Goal: Task Accomplishment & Management: Use online tool/utility

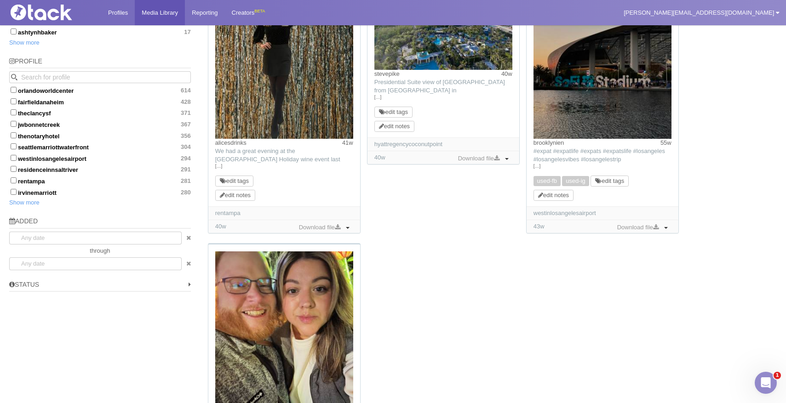
scroll to position [732, 0]
click at [14, 143] on input "seattlemarriottwaterfront 304" at bounding box center [14, 146] width 6 height 6
checkbox input "true"
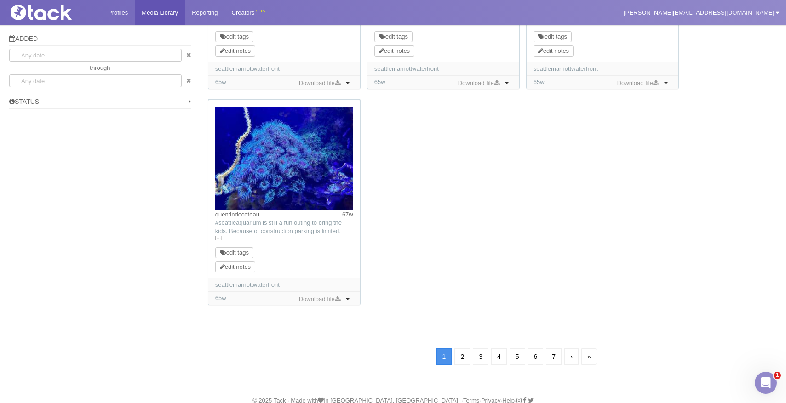
scroll to position [836, 0]
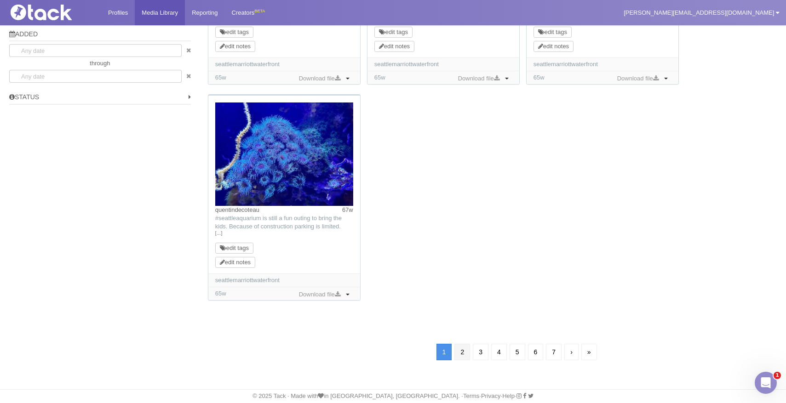
click at [460, 351] on link "2" at bounding box center [463, 352] width 16 height 17
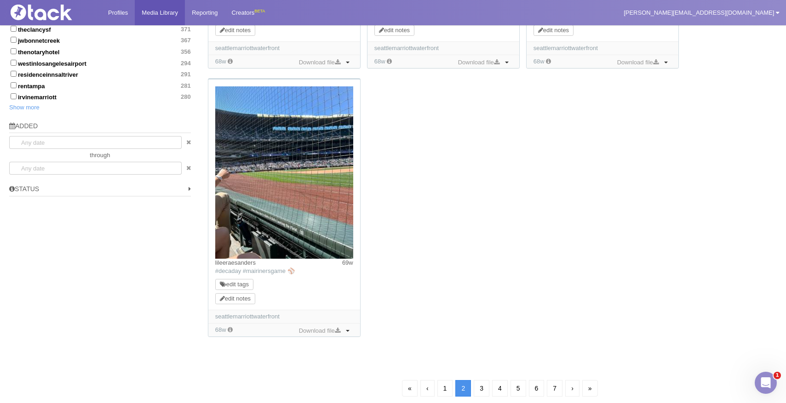
scroll to position [780, 0]
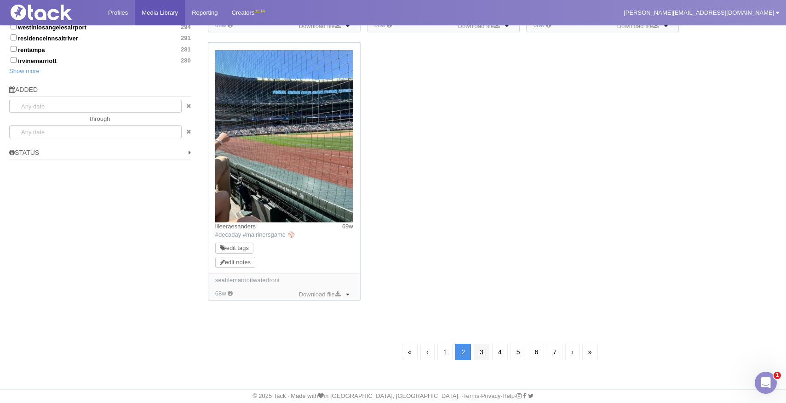
click at [482, 352] on link "3" at bounding box center [482, 352] width 16 height 17
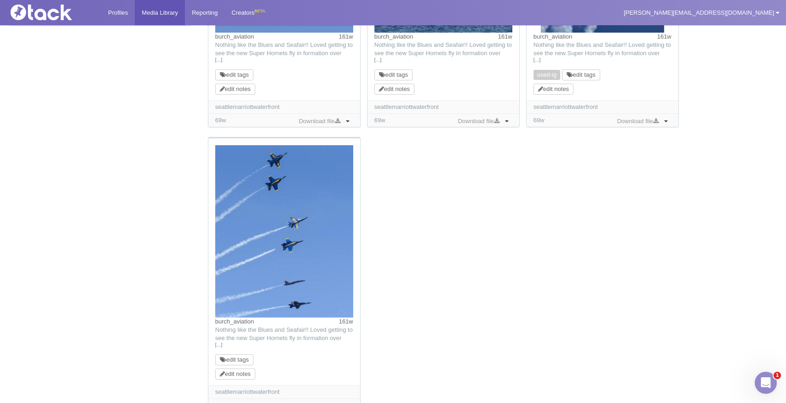
scroll to position [1026, 0]
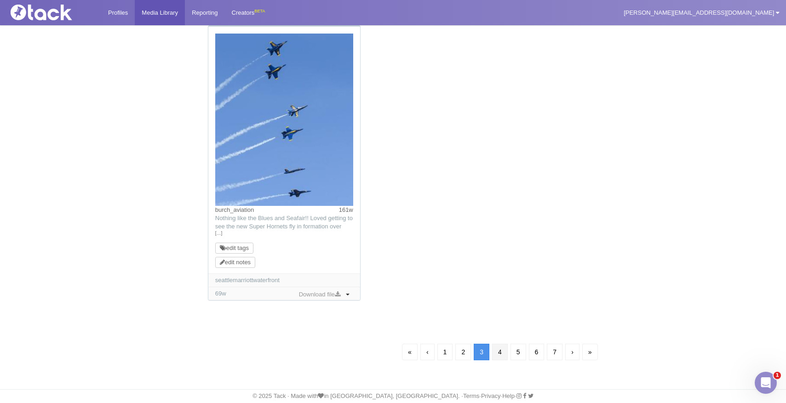
click at [500, 354] on link "4" at bounding box center [500, 352] width 16 height 17
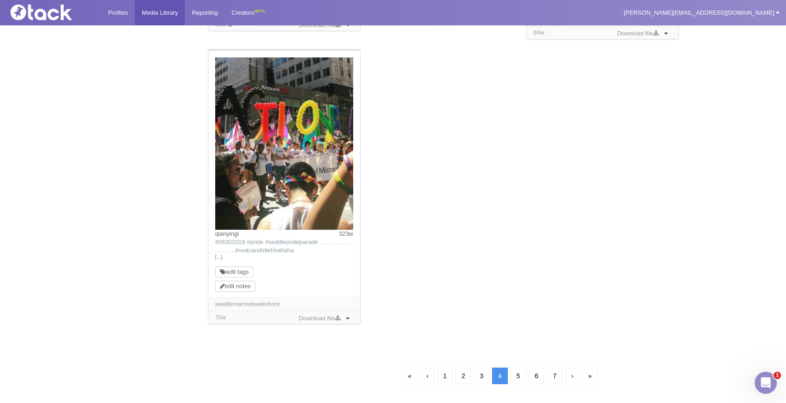
scroll to position [960, 0]
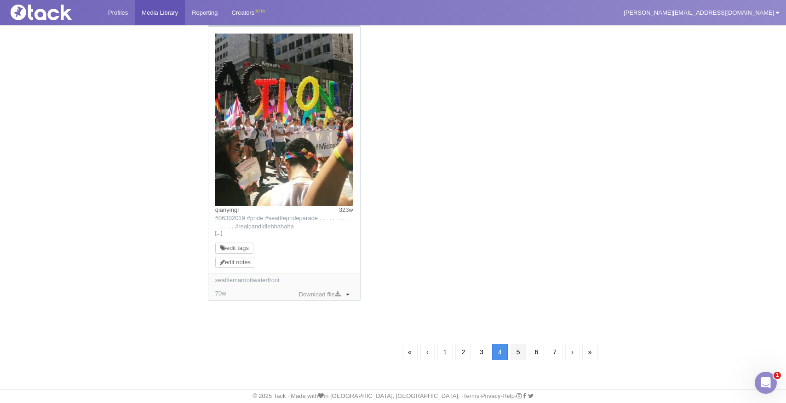
click at [518, 348] on link "5" at bounding box center [519, 352] width 16 height 17
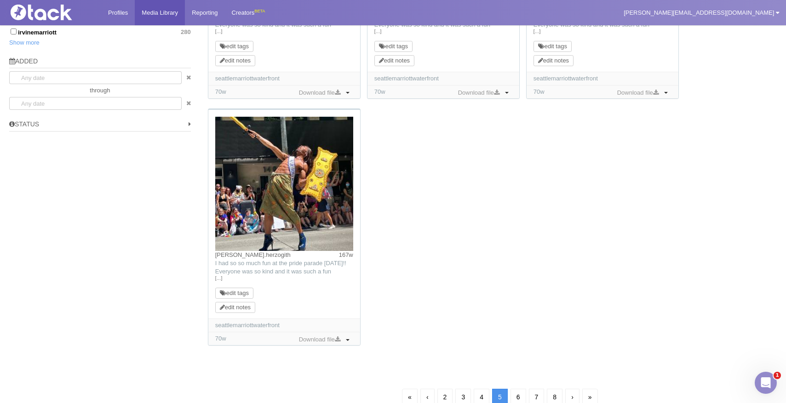
scroll to position [854, 0]
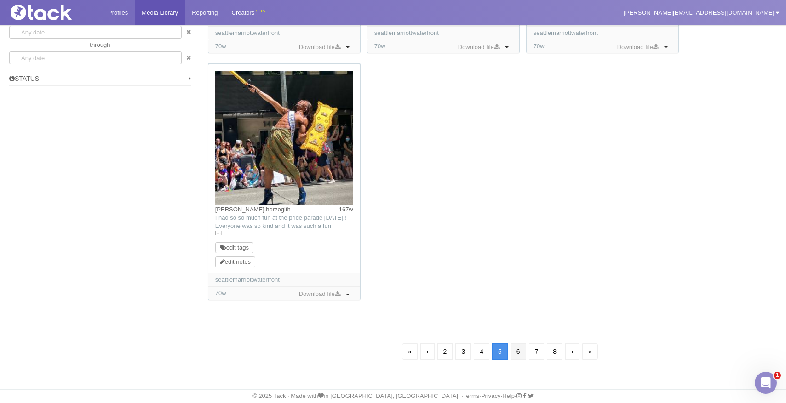
click at [519, 356] on link "6" at bounding box center [519, 352] width 16 height 17
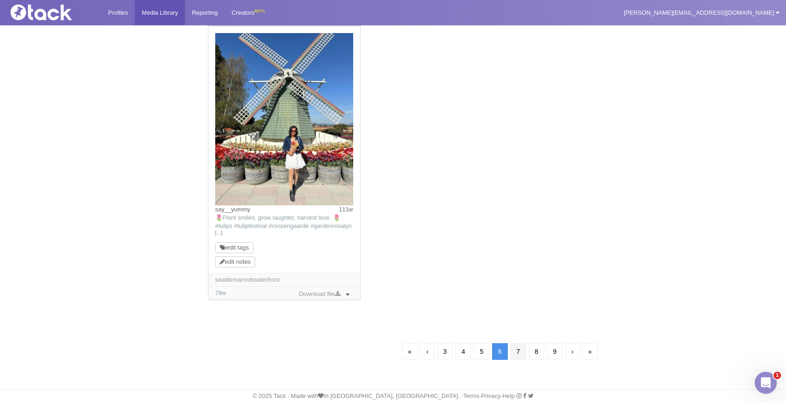
click at [517, 354] on link "7" at bounding box center [519, 352] width 16 height 17
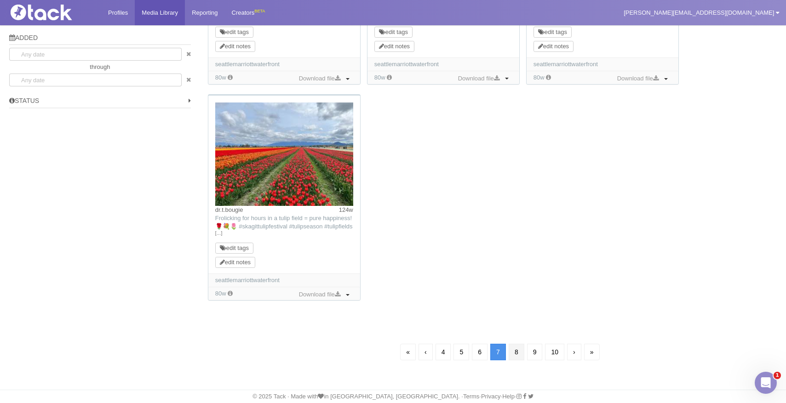
click at [518, 353] on link "8" at bounding box center [517, 352] width 16 height 17
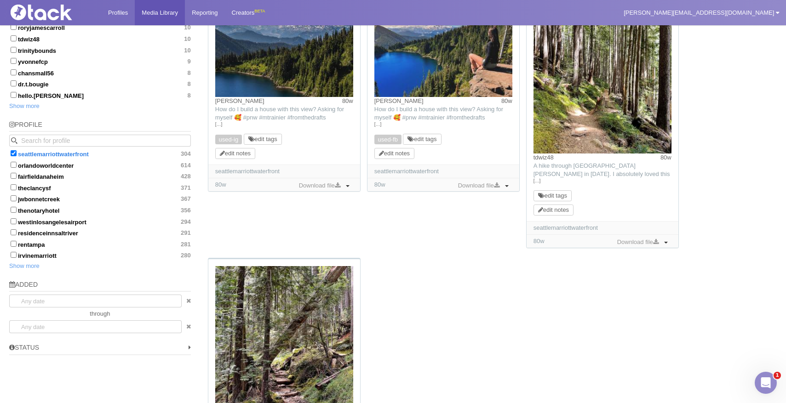
scroll to position [806, 0]
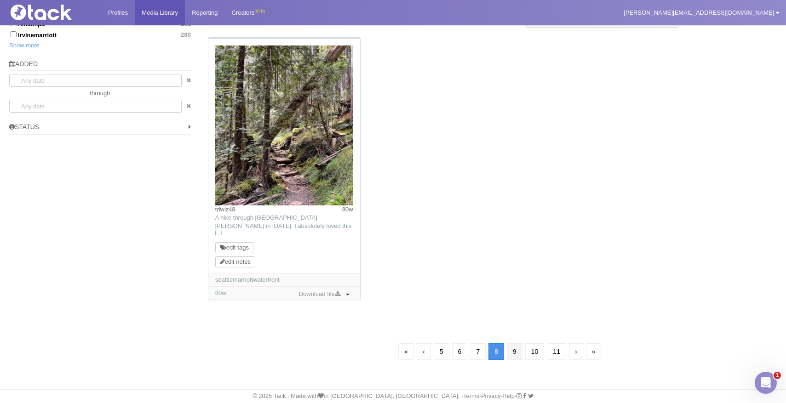
click at [512, 356] on link "9" at bounding box center [515, 352] width 16 height 17
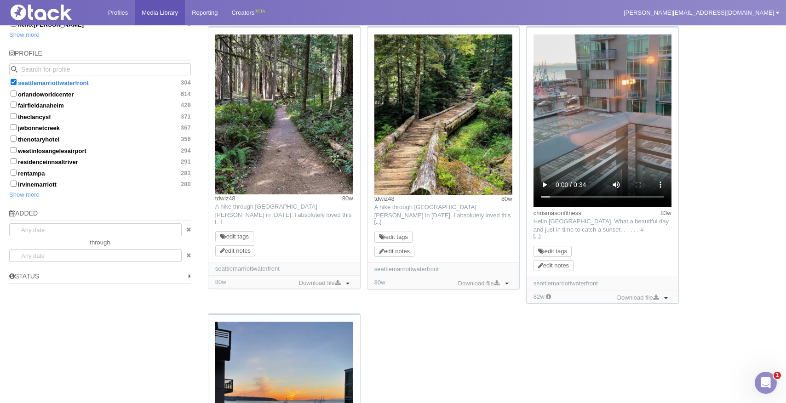
scroll to position [657, 0]
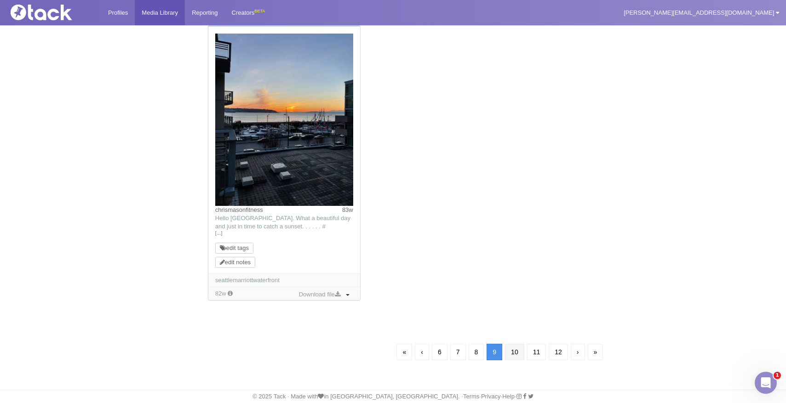
click at [515, 350] on link "10" at bounding box center [514, 352] width 19 height 17
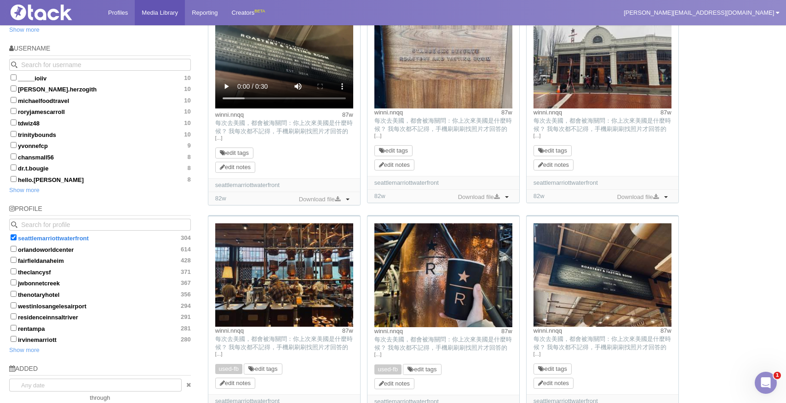
scroll to position [566, 0]
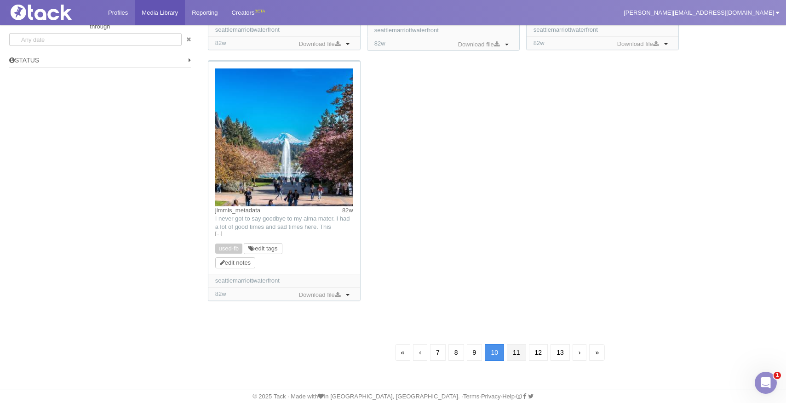
click at [515, 350] on link "11" at bounding box center [516, 353] width 19 height 17
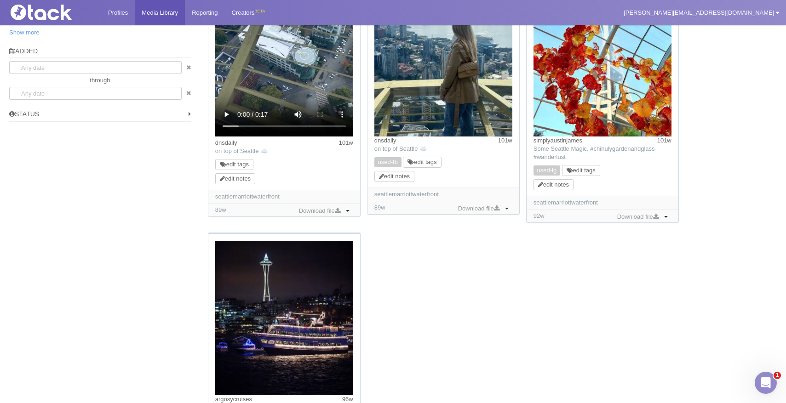
scroll to position [1008, 0]
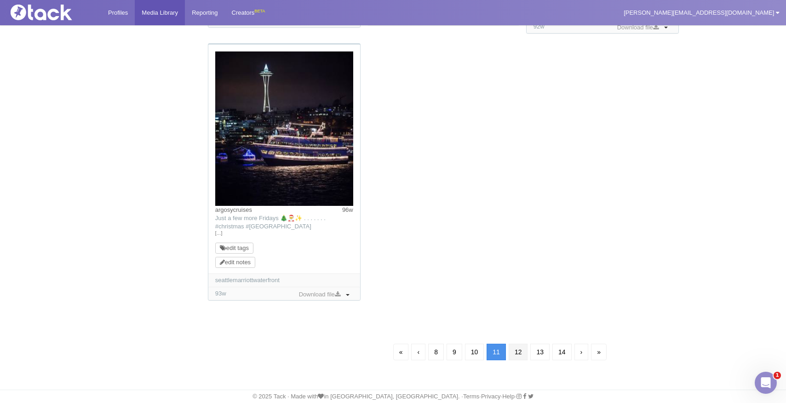
click at [517, 346] on link "12" at bounding box center [518, 352] width 19 height 17
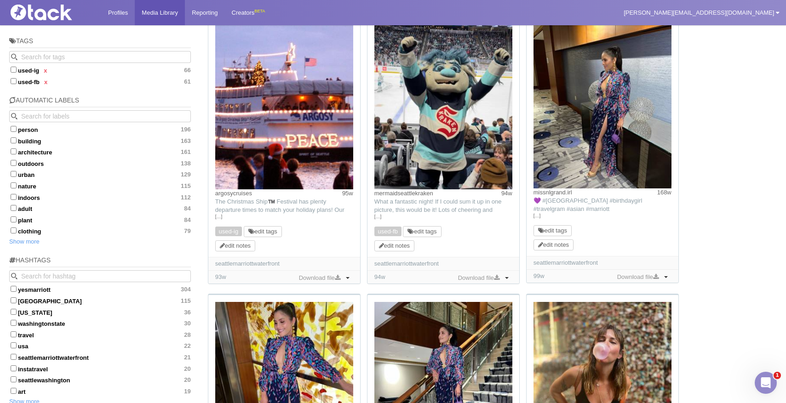
scroll to position [159, 0]
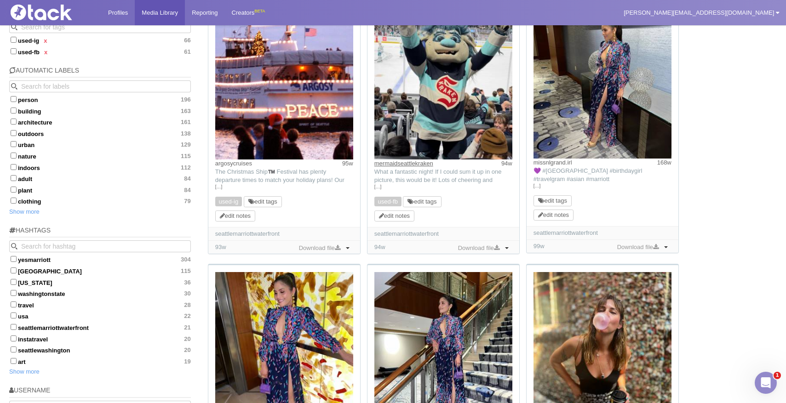
click at [426, 164] on link "mermaidseattlekraken" at bounding box center [403, 163] width 59 height 7
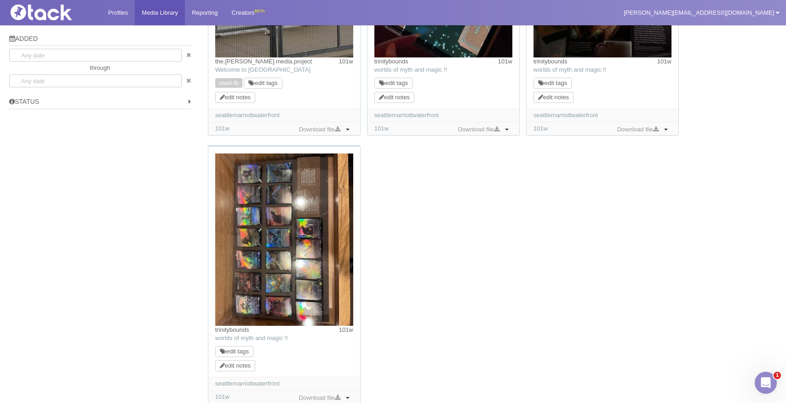
scroll to position [935, 0]
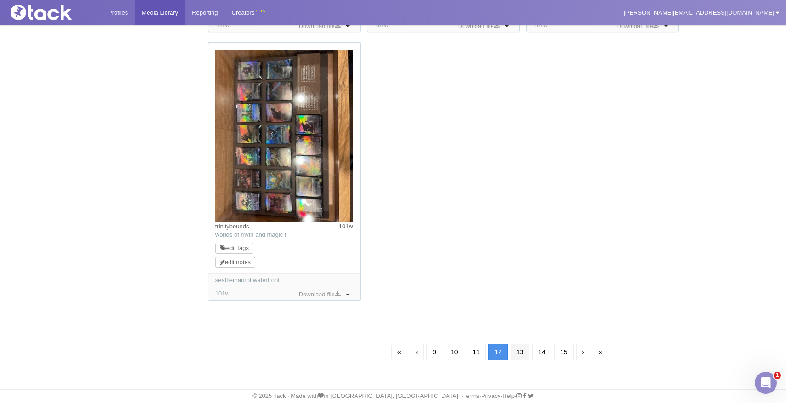
click at [524, 357] on link "13" at bounding box center [520, 352] width 19 height 17
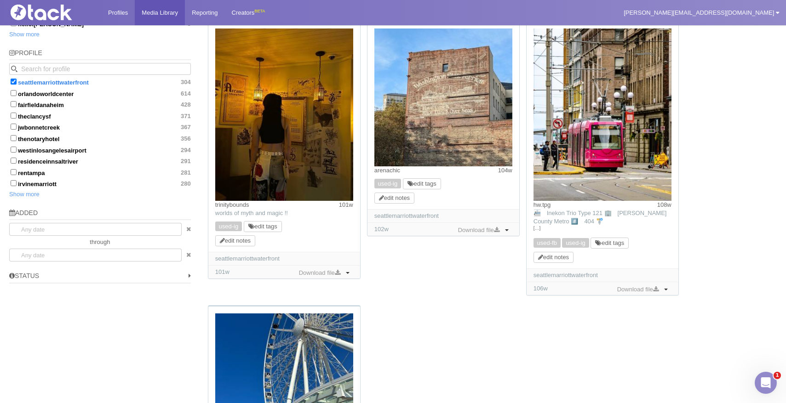
scroll to position [877, 0]
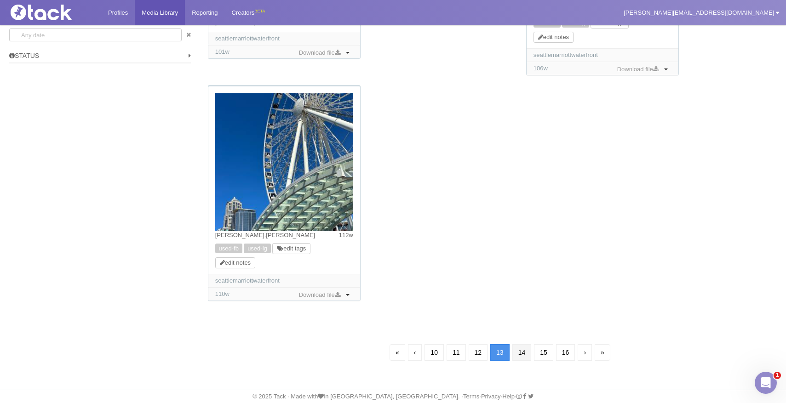
click at [516, 353] on link "14" at bounding box center [522, 353] width 19 height 17
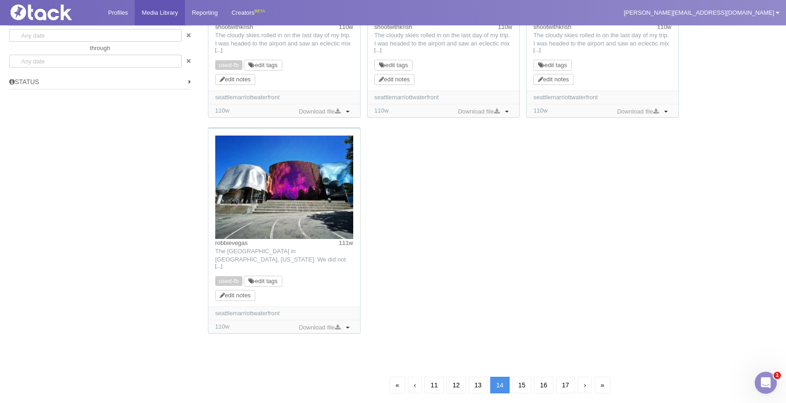
scroll to position [884, 0]
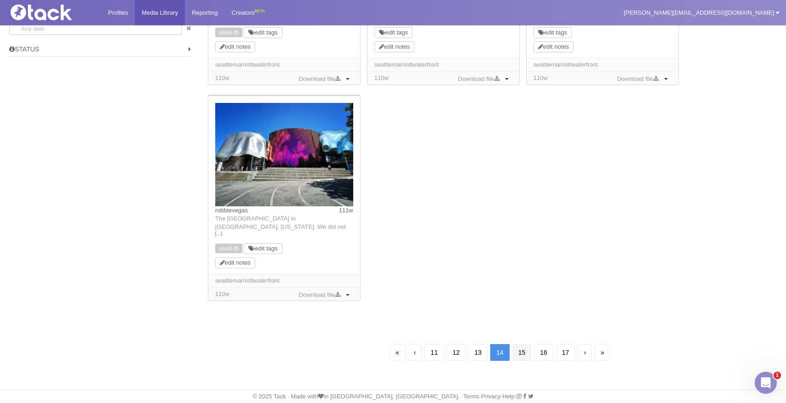
click at [525, 351] on link "15" at bounding box center [522, 353] width 19 height 17
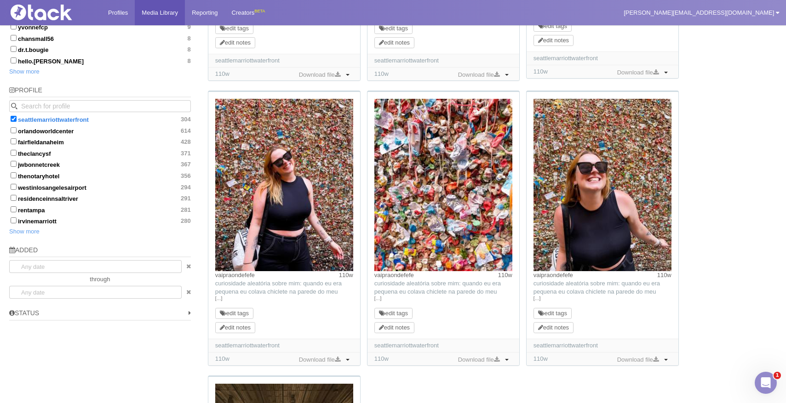
scroll to position [619, 0]
drag, startPoint x: 531, startPoint y: 276, endPoint x: 582, endPoint y: 276, distance: 51.1
click at [582, 276] on div "vaipraondefefe 110w TikTok: curiosidade aleatória sobre mim: quando eu era pequ…" at bounding box center [603, 215] width 152 height 247
copy link "vaipraondefefe"
click at [557, 317] on link "edit tags" at bounding box center [552, 314] width 29 height 7
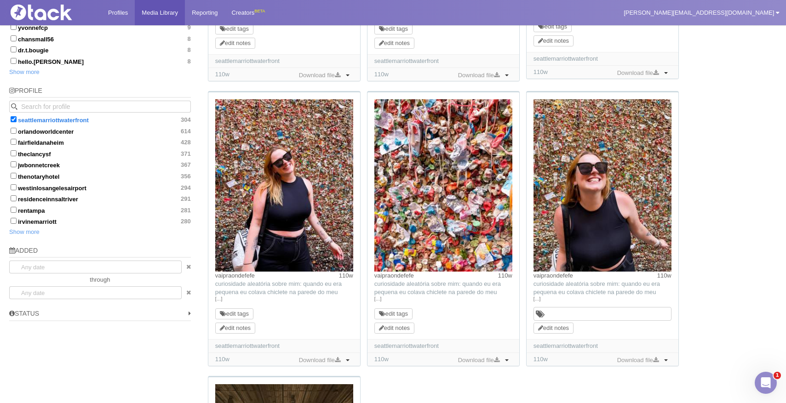
click at [562, 318] on input at bounding box center [559, 314] width 20 height 9
type input "used-"
click at [585, 332] on li "used-fb" at bounding box center [602, 329] width 137 height 13
click at [691, 255] on div "grayline_seattle 110w TikTok: Now is the perfect time to Visit [GEOGRAPHIC_DATA…" at bounding box center [491, 82] width 572 height 1128
